Goal: Task Accomplishment & Management: Manage account settings

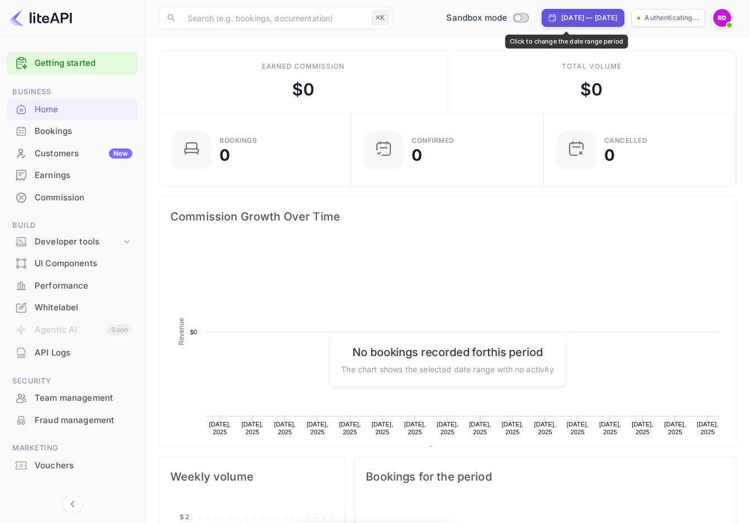
scroll to position [182, 185]
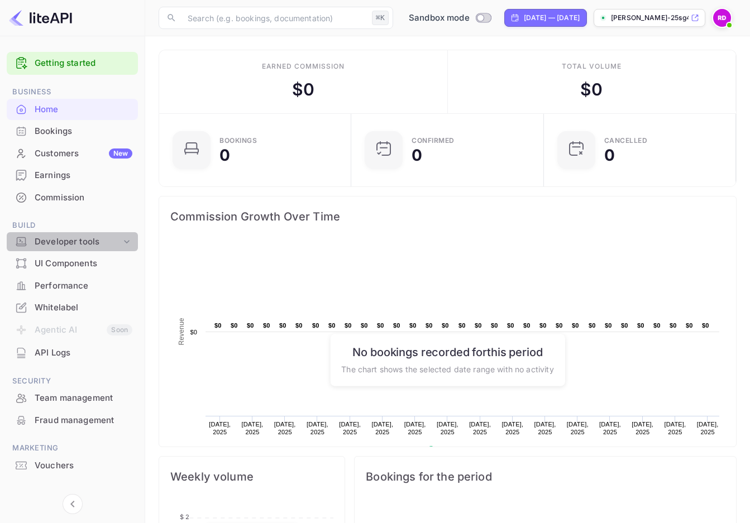
click at [56, 241] on div "Developer tools" at bounding box center [78, 242] width 87 height 13
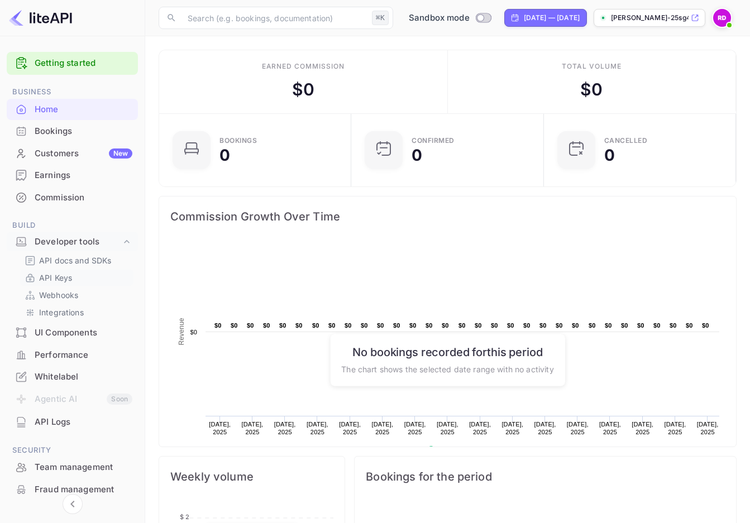
click at [63, 272] on p "API Keys" at bounding box center [55, 278] width 33 height 12
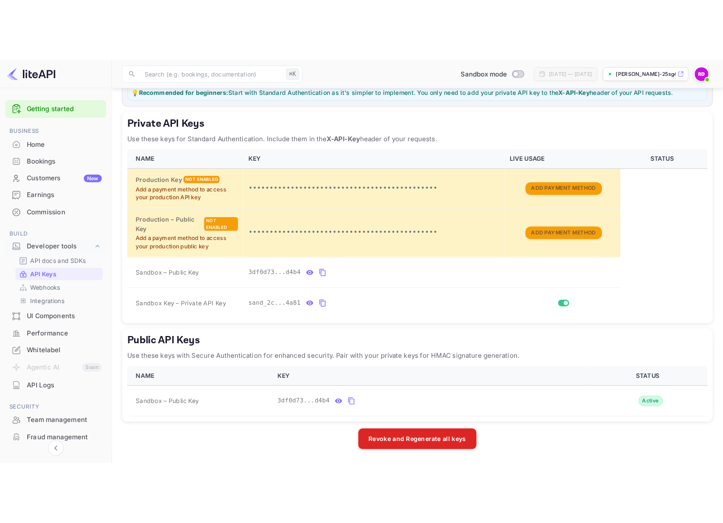
scroll to position [194, 0]
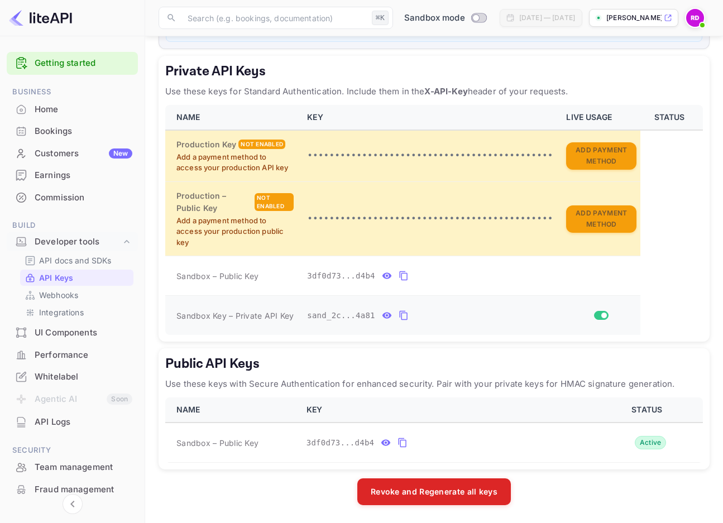
click at [400, 316] on icon "private api keys table" at bounding box center [404, 315] width 10 height 13
click at [96, 264] on p "API docs and SDKs" at bounding box center [75, 261] width 73 height 12
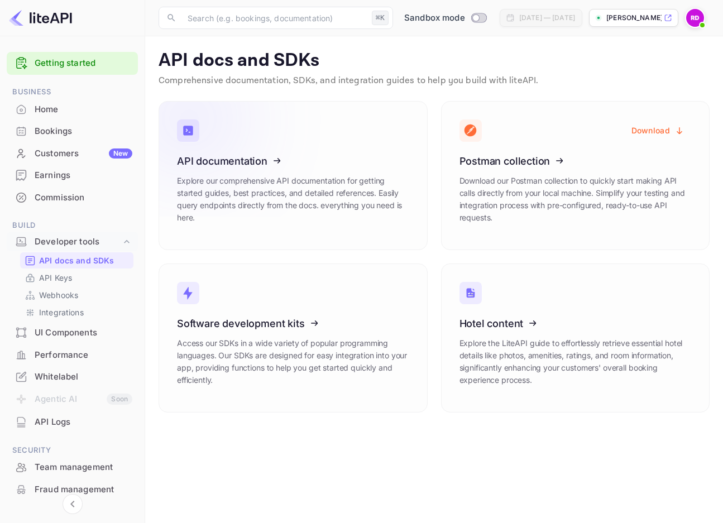
click at [240, 157] on icon at bounding box center [246, 159] width 174 height 115
click at [66, 275] on p "API Keys" at bounding box center [55, 278] width 33 height 12
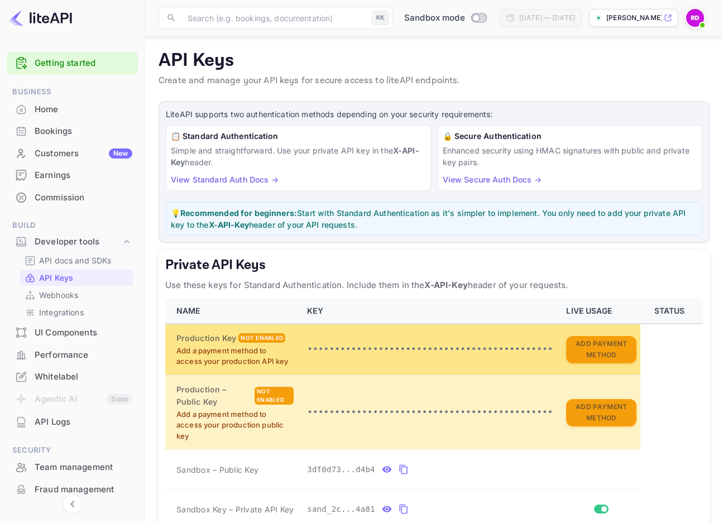
scroll to position [118, 0]
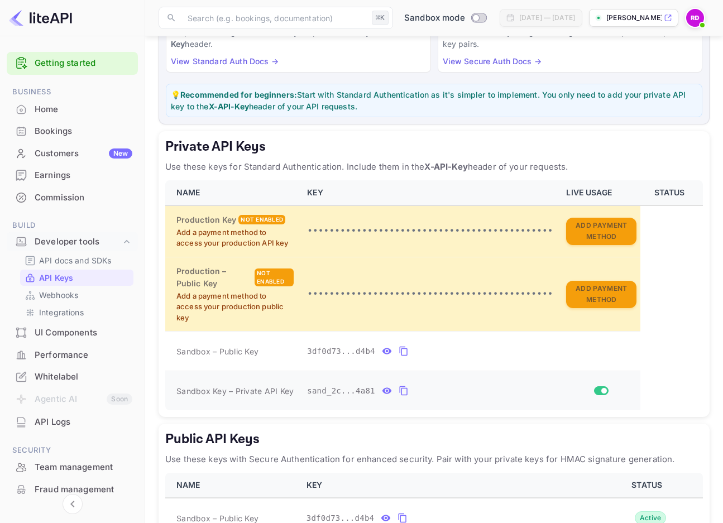
click at [404, 391] on icon "private api keys table" at bounding box center [404, 390] width 10 height 13
click at [401, 391] on icon "private api keys table" at bounding box center [403, 390] width 8 height 9
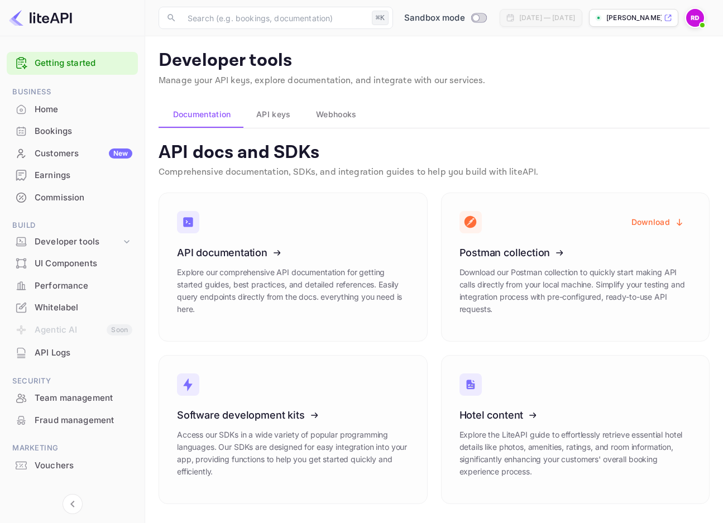
click at [258, 112] on span "API keys" at bounding box center [273, 114] width 34 height 13
